Goal: Information Seeking & Learning: Learn about a topic

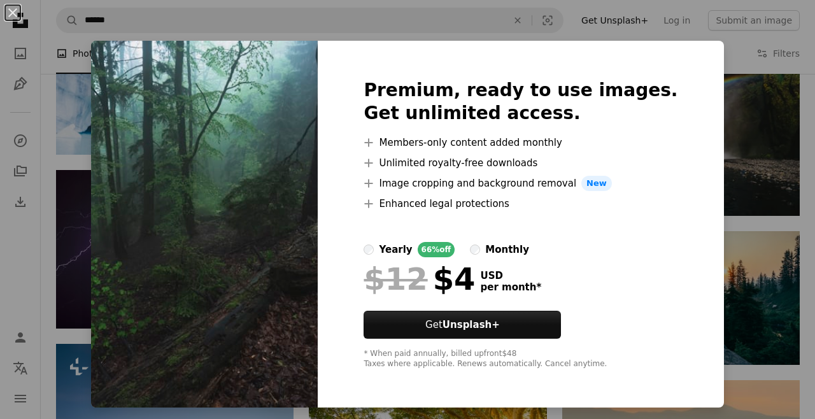
scroll to position [16298, 0]
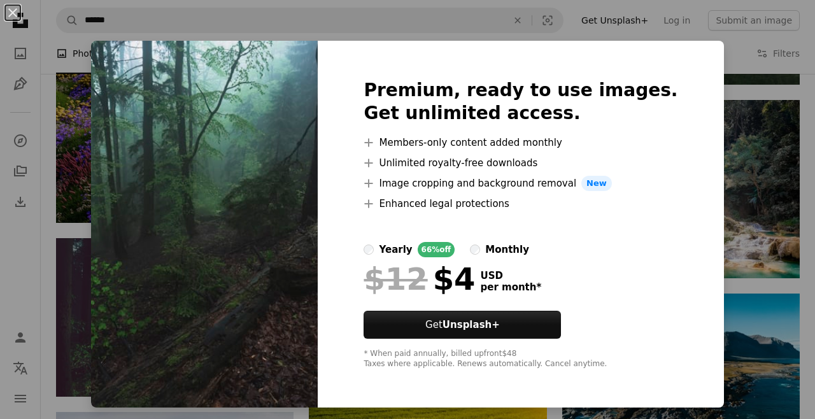
click at [439, 418] on div "An X shape Premium, ready to use images. Get unlimited access. A plus sign Memb…" at bounding box center [407, 209] width 815 height 419
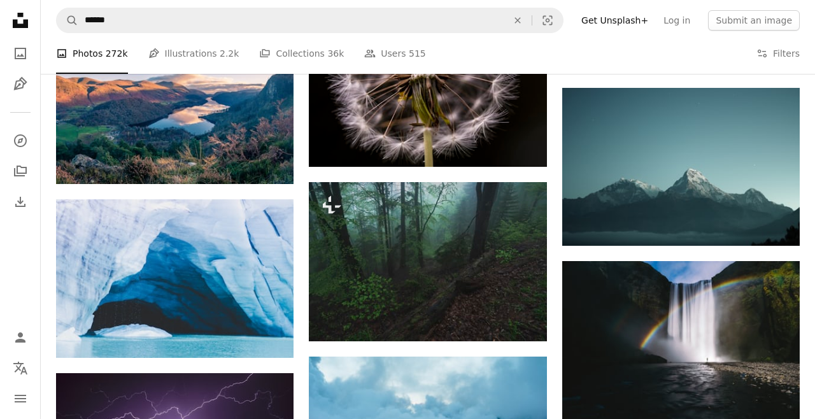
scroll to position [15641, 0]
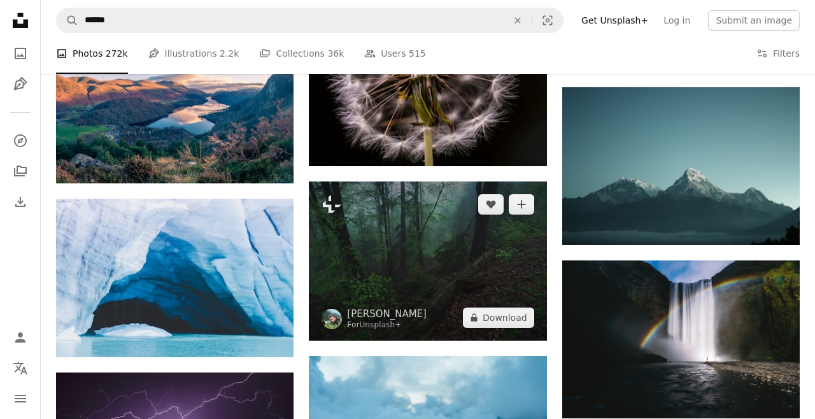
click at [485, 302] on img at bounding box center [428, 260] width 238 height 159
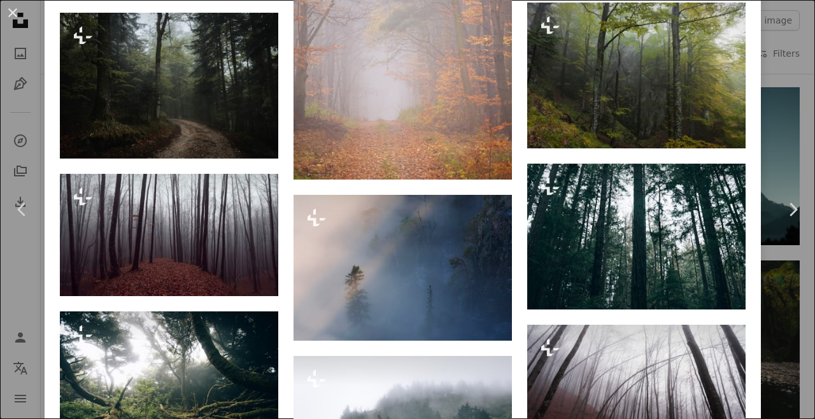
scroll to position [1410, 0]
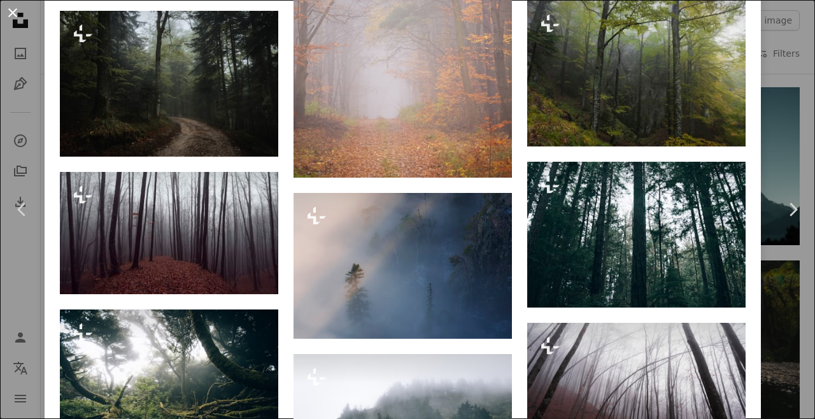
click at [16, 16] on button "An X shape" at bounding box center [12, 12] width 15 height 15
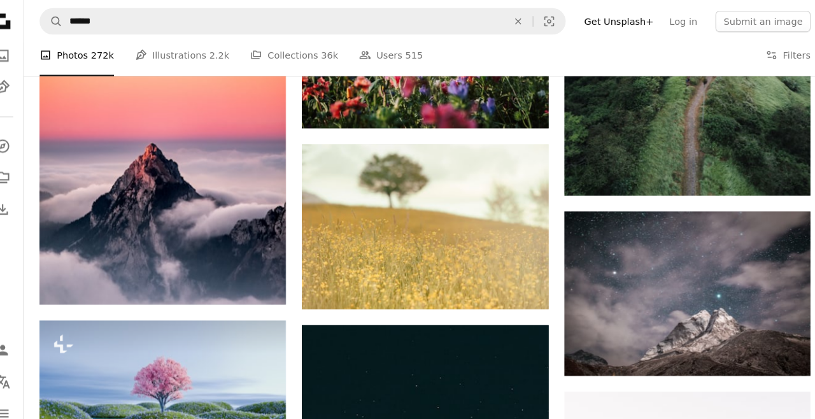
scroll to position [23029, 0]
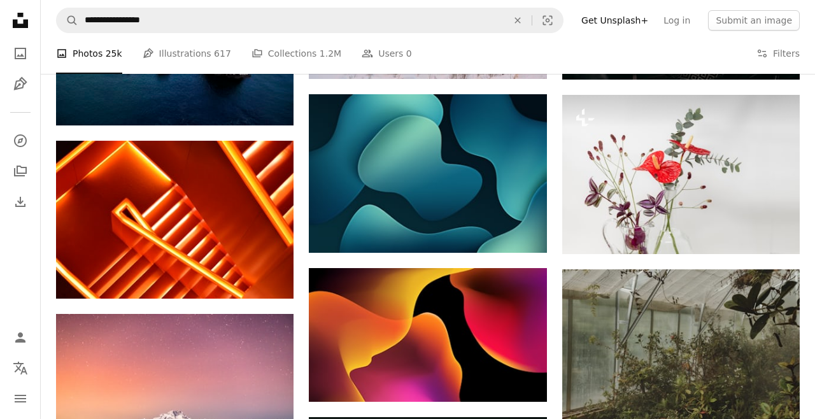
scroll to position [24995, 0]
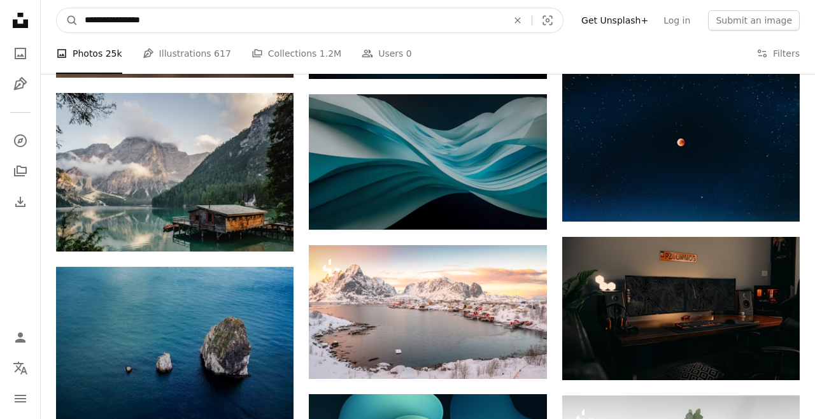
click at [193, 18] on input "**********" at bounding box center [290, 20] width 425 height 24
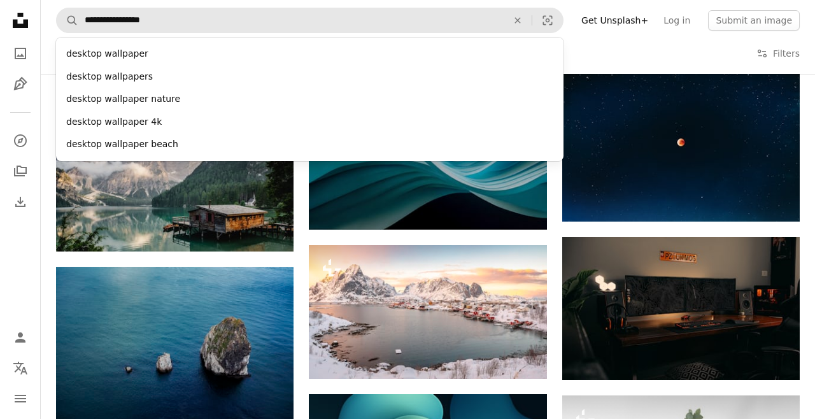
click at [109, 100] on div "desktop wallpaper nature" at bounding box center [310, 99] width 508 height 23
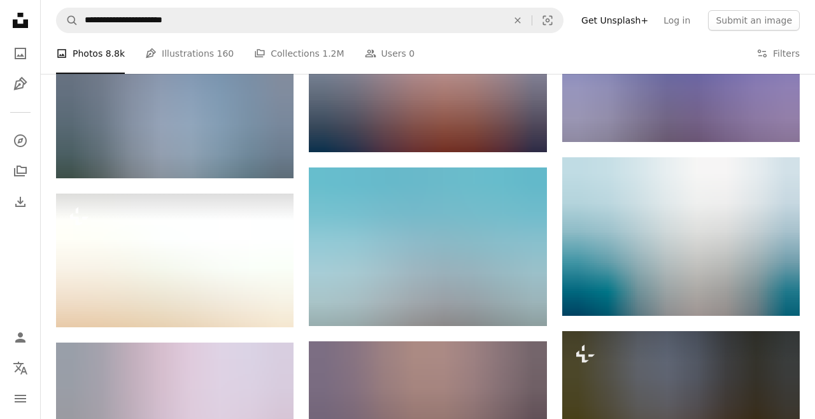
scroll to position [664, 0]
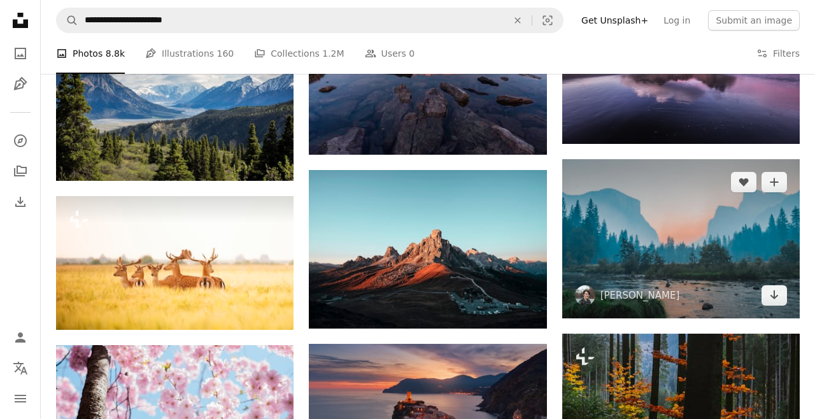
click at [664, 257] on img at bounding box center [681, 238] width 238 height 159
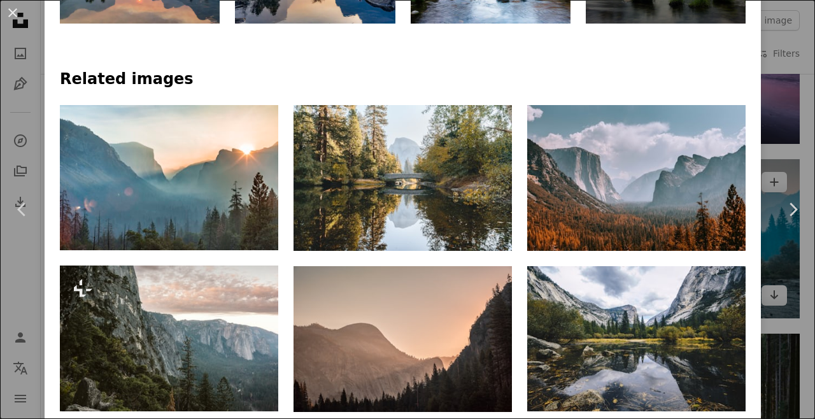
scroll to position [805, 0]
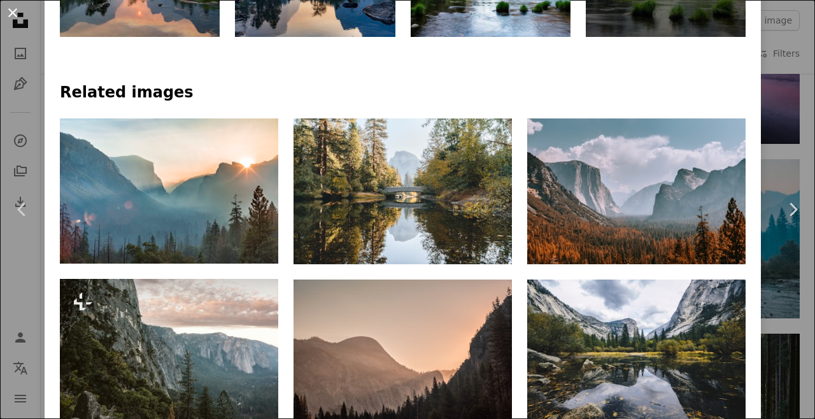
click at [15, 14] on button "An X shape" at bounding box center [12, 12] width 15 height 15
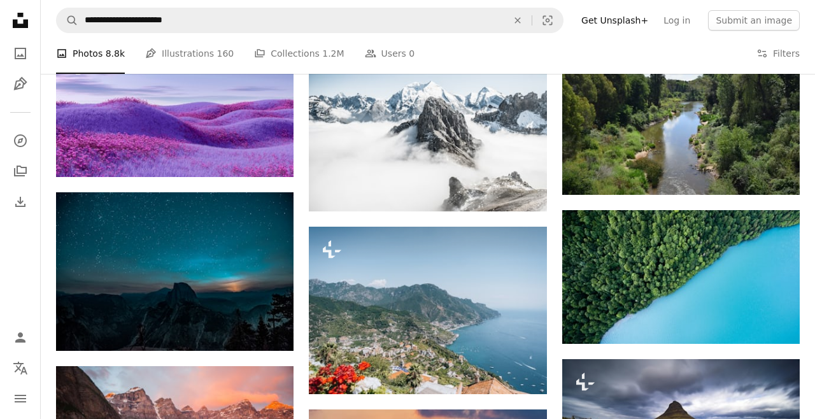
scroll to position [1296, 0]
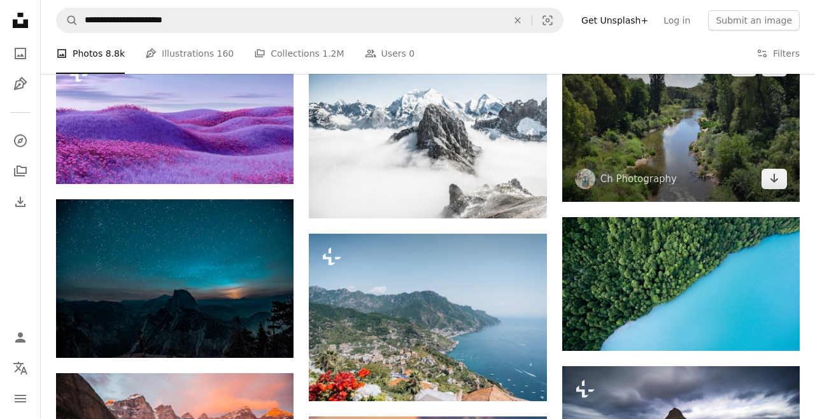
click at [685, 136] on img at bounding box center [681, 122] width 238 height 159
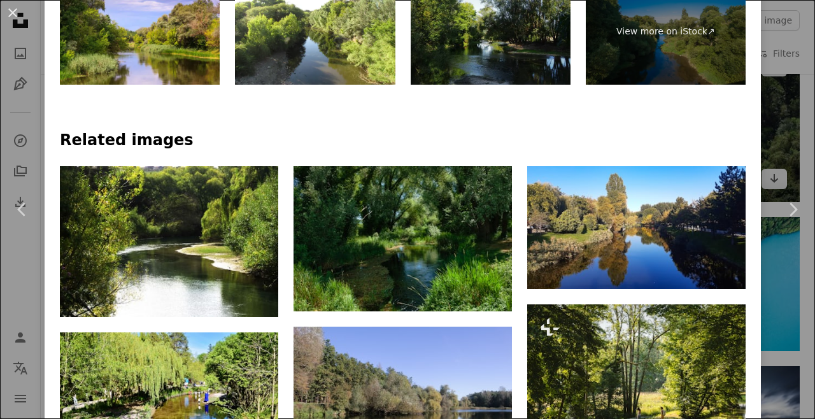
scroll to position [736, 0]
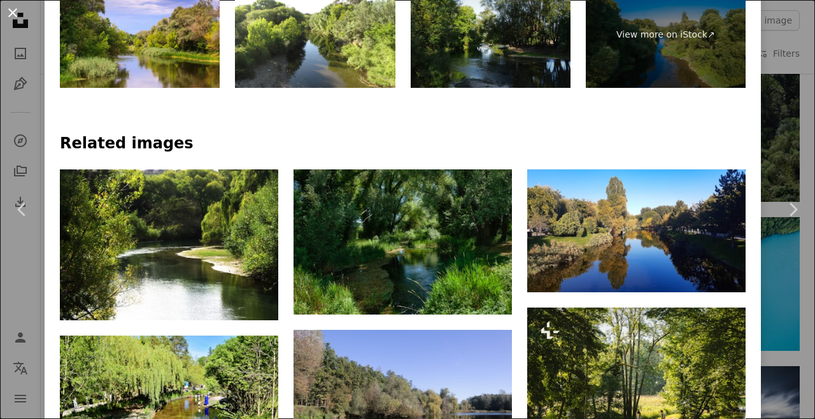
click at [20, 11] on button "An X shape" at bounding box center [12, 12] width 15 height 15
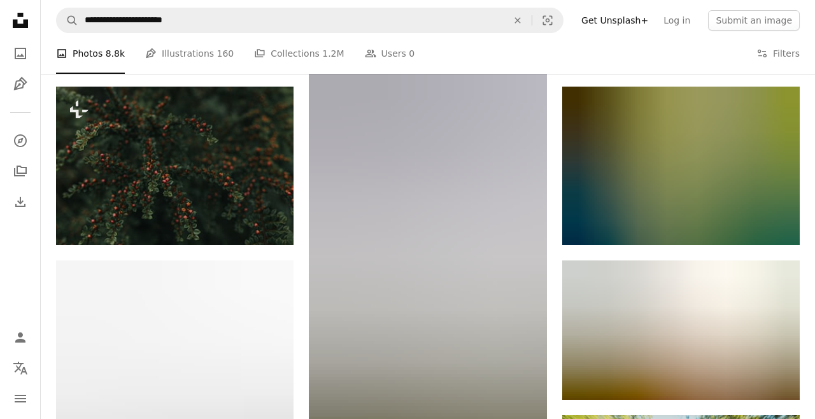
scroll to position [6815, 0]
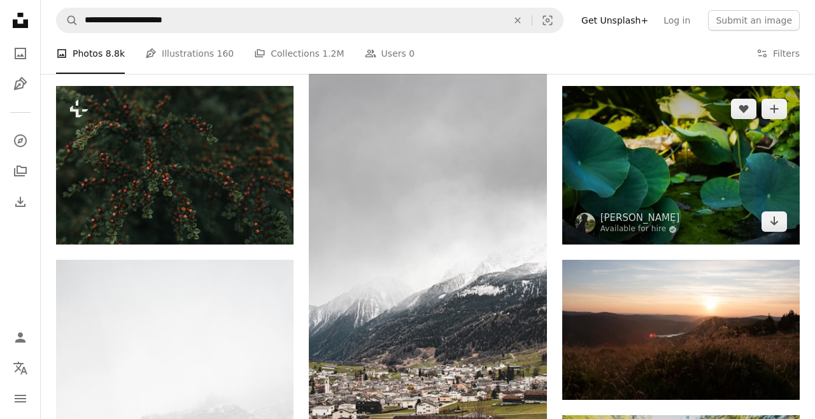
click at [673, 185] on img at bounding box center [681, 165] width 238 height 159
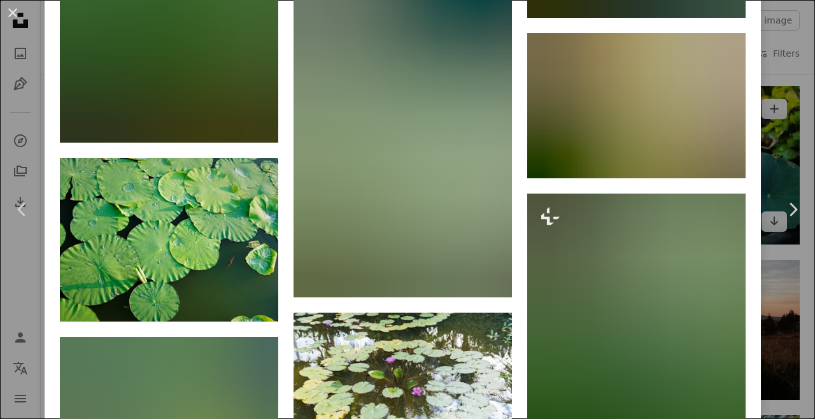
scroll to position [2016, 0]
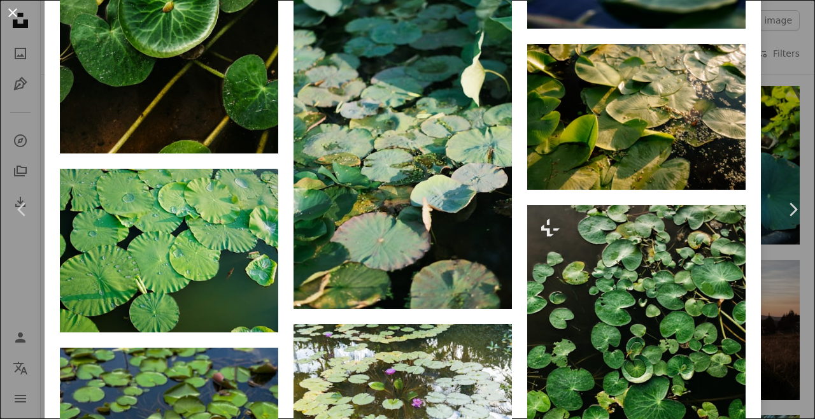
click at [20, 11] on button "An X shape" at bounding box center [12, 12] width 15 height 15
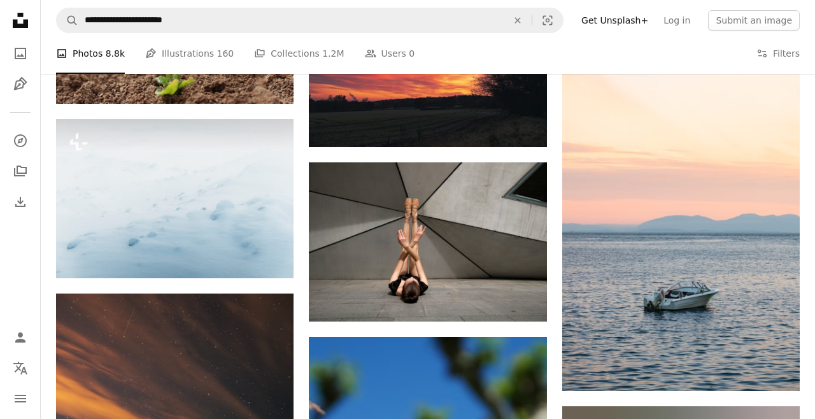
scroll to position [17423, 0]
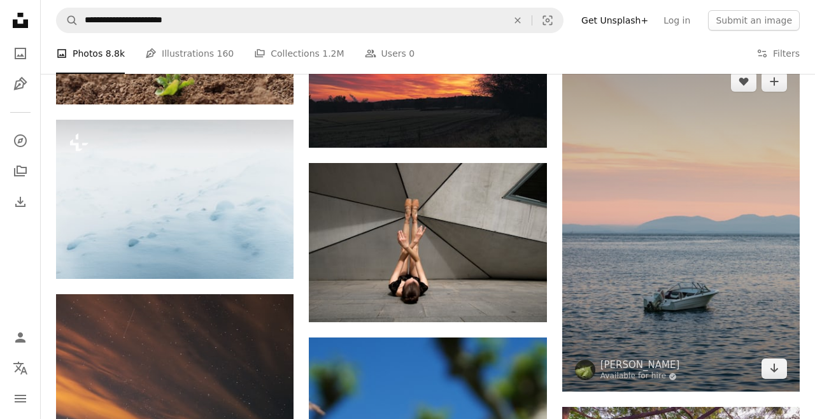
click at [653, 291] on img at bounding box center [681, 225] width 238 height 333
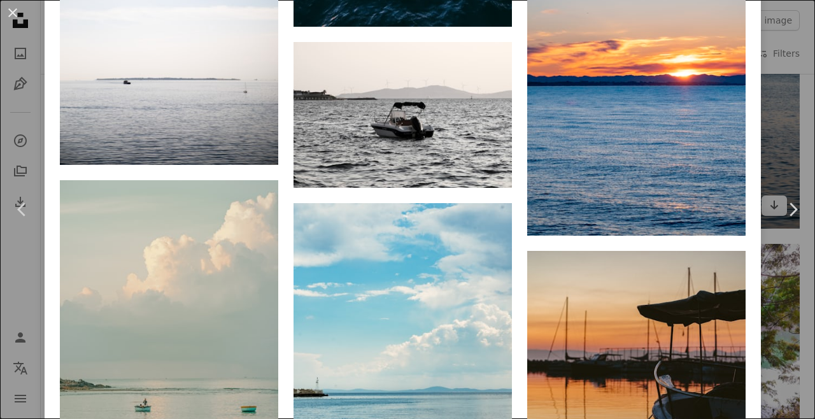
scroll to position [4634, 0]
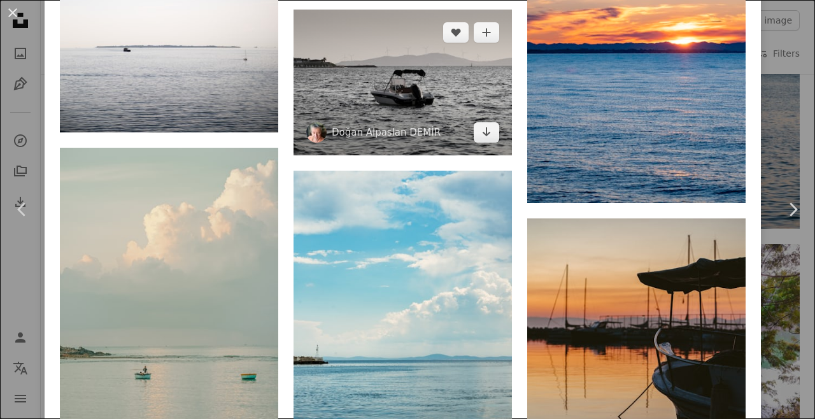
click at [370, 143] on img at bounding box center [403, 83] width 218 height 146
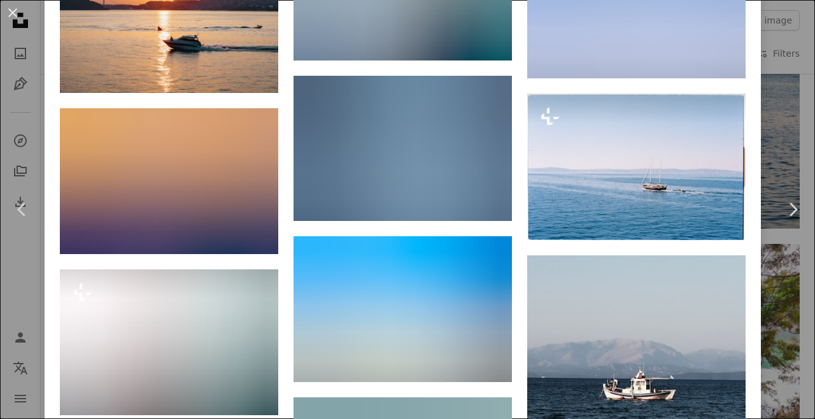
scroll to position [1871, 0]
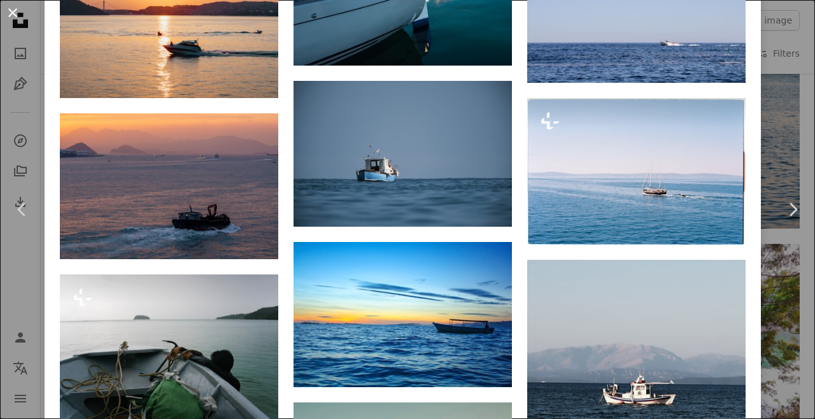
click at [6, 10] on button "An X shape" at bounding box center [12, 12] width 15 height 15
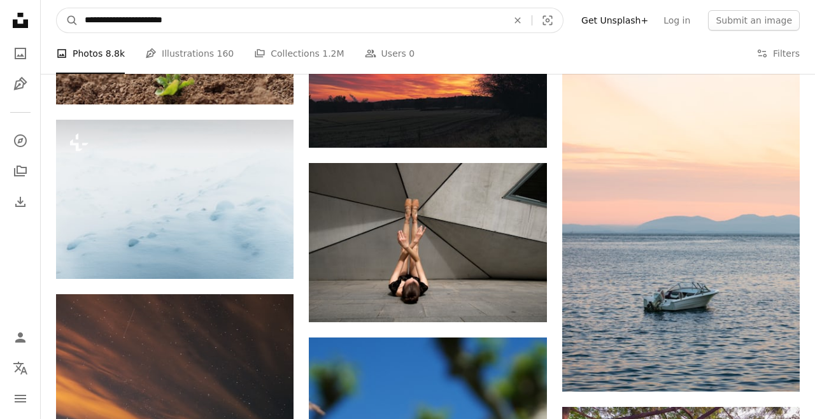
click at [215, 16] on input "**********" at bounding box center [290, 20] width 425 height 24
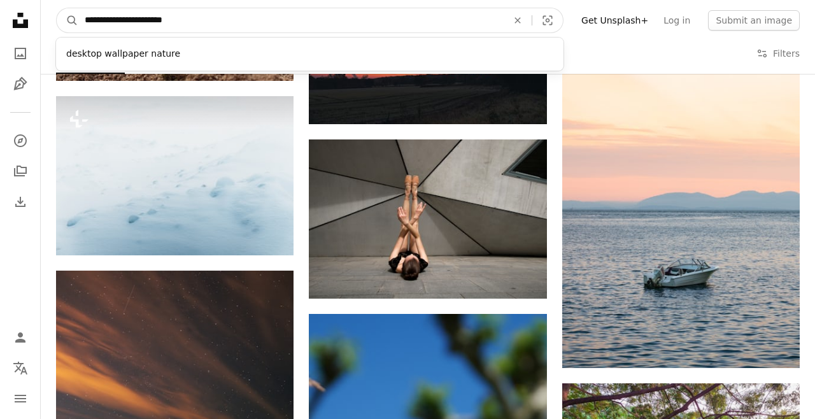
scroll to position [17414, 0]
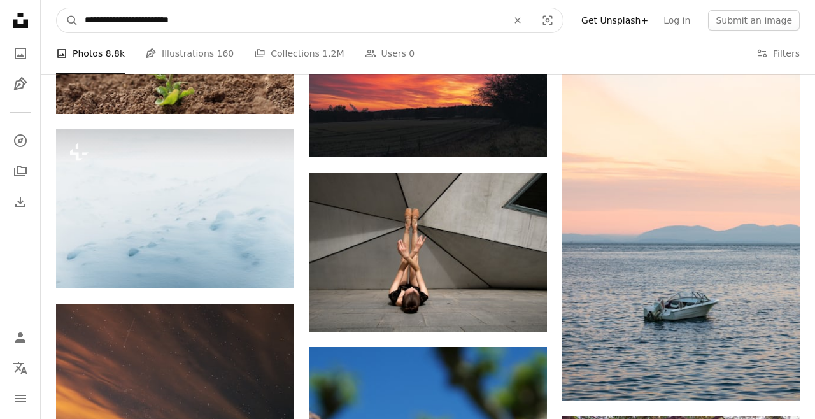
type input "**********"
click at [57, 8] on button "A magnifying glass" at bounding box center [68, 20] width 22 height 24
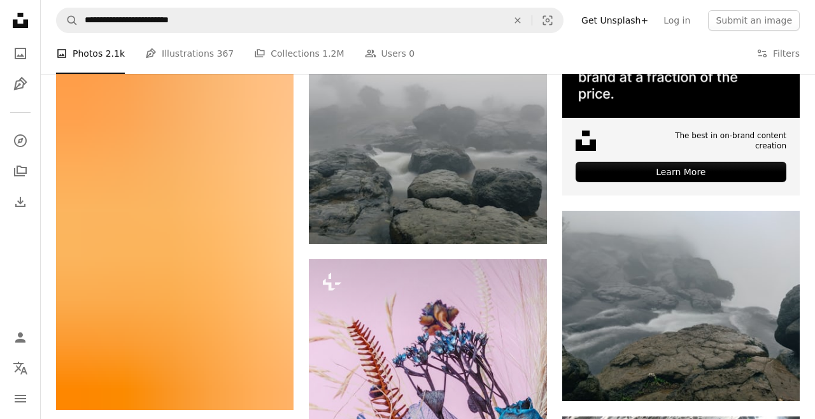
scroll to position [431, 0]
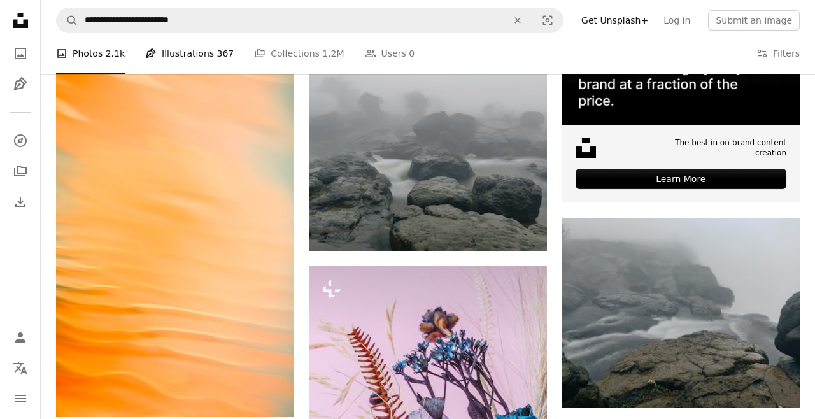
click at [172, 56] on link "Pen Tool Illustrations 367" at bounding box center [189, 53] width 89 height 41
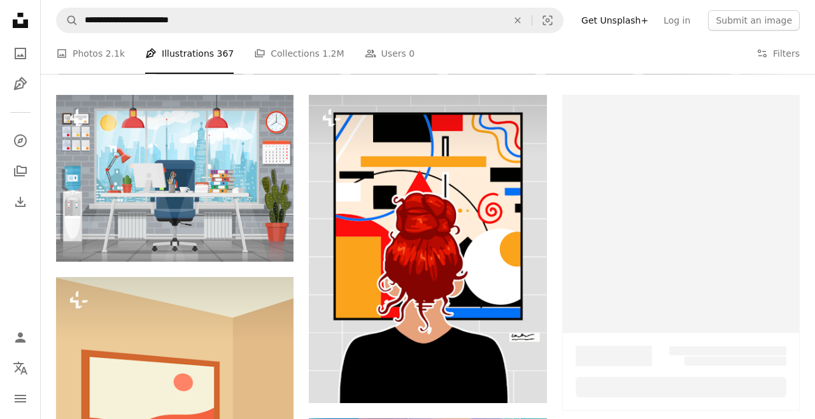
scroll to position [225, 0]
